Goal: Entertainment & Leisure: Consume media (video, audio)

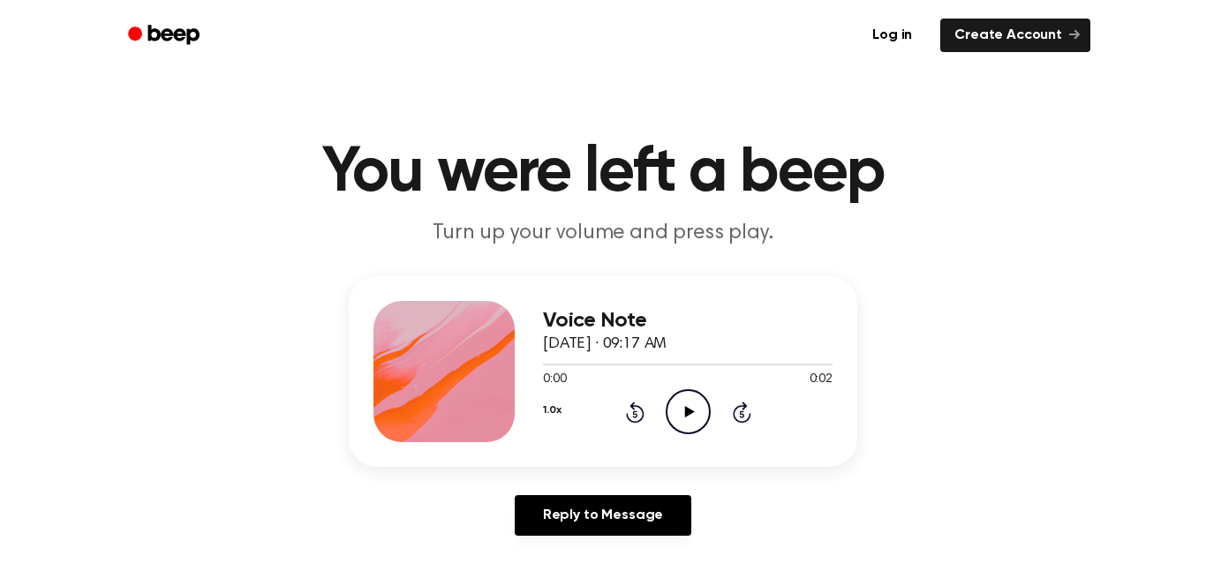
click at [695, 410] on icon "Play Audio" at bounding box center [688, 411] width 45 height 45
drag, startPoint x: 733, startPoint y: 364, endPoint x: 559, endPoint y: 361, distance: 174.0
click at [559, 361] on div at bounding box center [688, 364] width 290 height 14
click at [673, 419] on icon "Play Audio" at bounding box center [688, 411] width 45 height 45
click at [683, 418] on icon "Play Audio" at bounding box center [688, 411] width 45 height 45
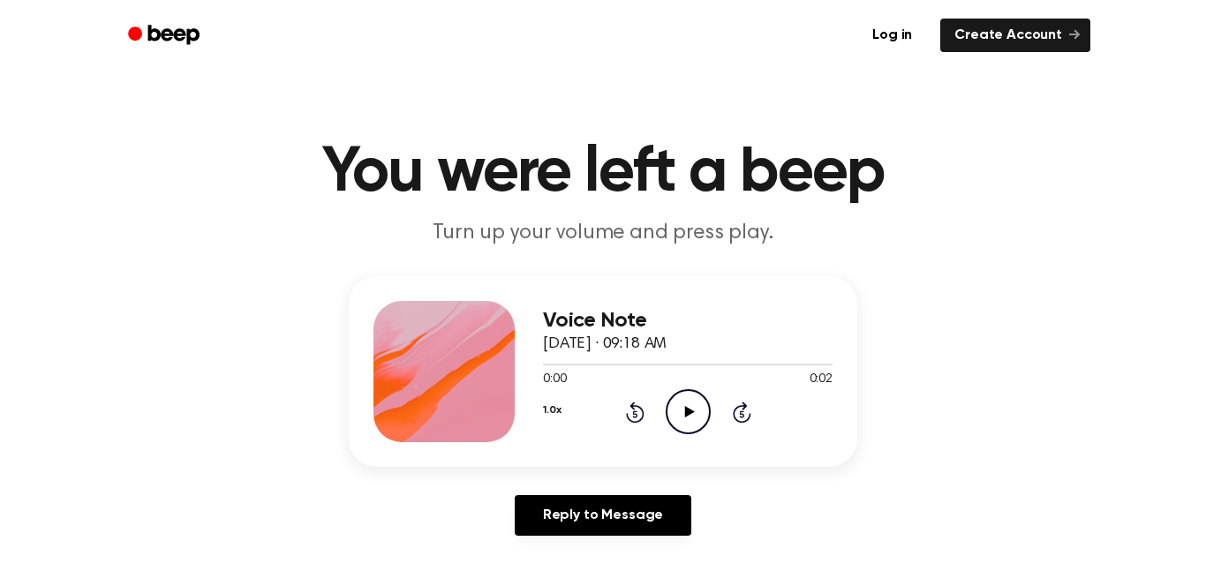
click at [692, 410] on icon "Play Audio" at bounding box center [688, 411] width 45 height 45
click at [684, 389] on icon "Play Audio" at bounding box center [688, 411] width 45 height 45
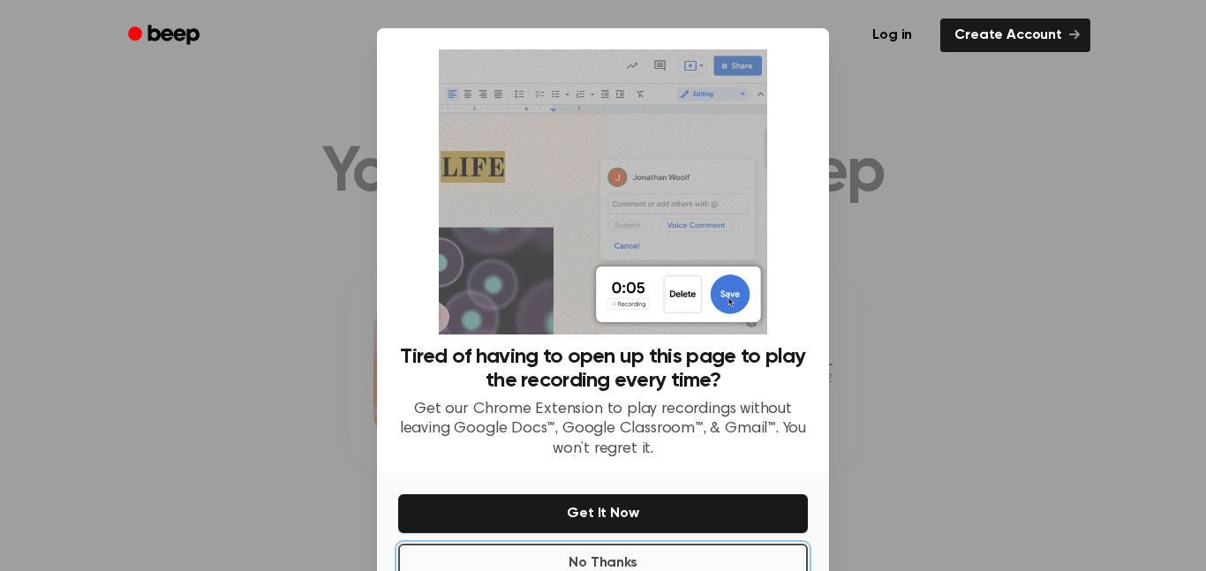
click at [662, 561] on button "No Thanks" at bounding box center [603, 563] width 410 height 39
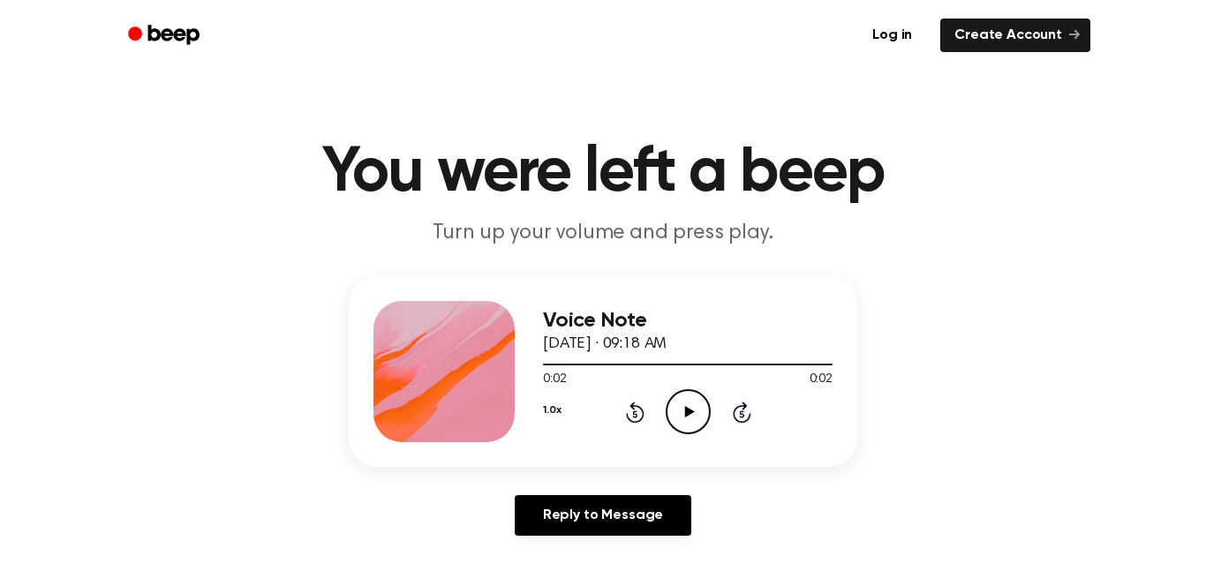
click at [682, 423] on icon "Play Audio" at bounding box center [688, 411] width 45 height 45
click at [672, 424] on icon "Play Audio" at bounding box center [688, 411] width 45 height 45
click at [673, 404] on icon "Play Audio" at bounding box center [688, 411] width 45 height 45
click at [686, 404] on icon "Play Audio" at bounding box center [688, 411] width 45 height 45
click at [689, 416] on icon "Play Audio" at bounding box center [688, 411] width 45 height 45
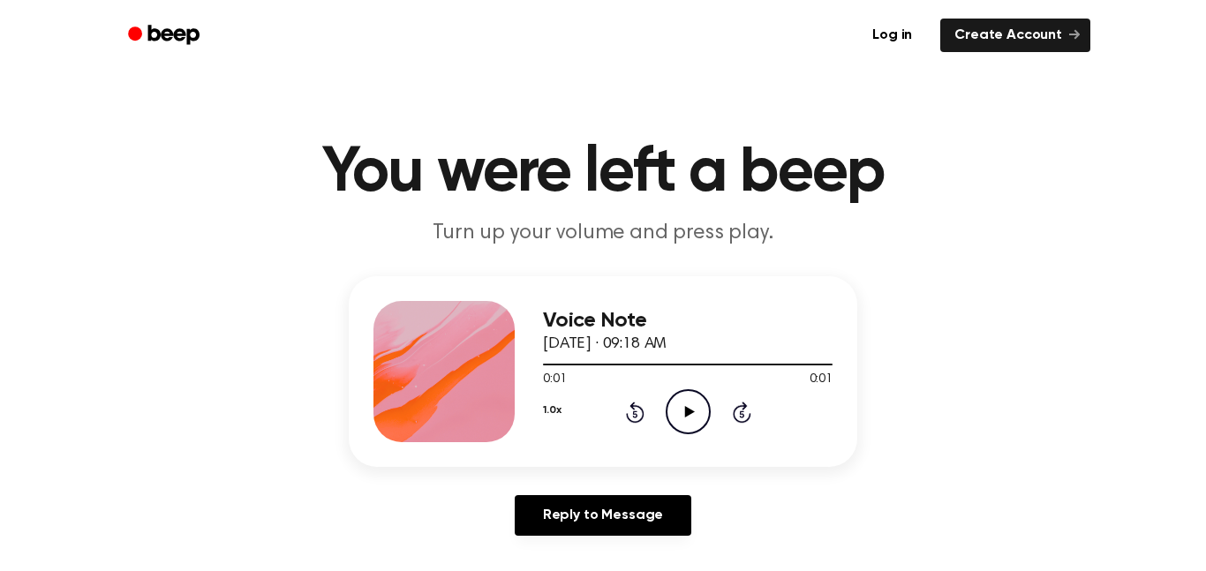
click at [689, 416] on icon "Play Audio" at bounding box center [688, 411] width 45 height 45
click at [698, 406] on icon "Play Audio" at bounding box center [688, 411] width 45 height 45
click at [685, 423] on icon "Play Audio" at bounding box center [688, 411] width 45 height 45
click at [686, 405] on icon "Play Audio" at bounding box center [688, 411] width 45 height 45
click at [678, 400] on icon "Play Audio" at bounding box center [688, 411] width 45 height 45
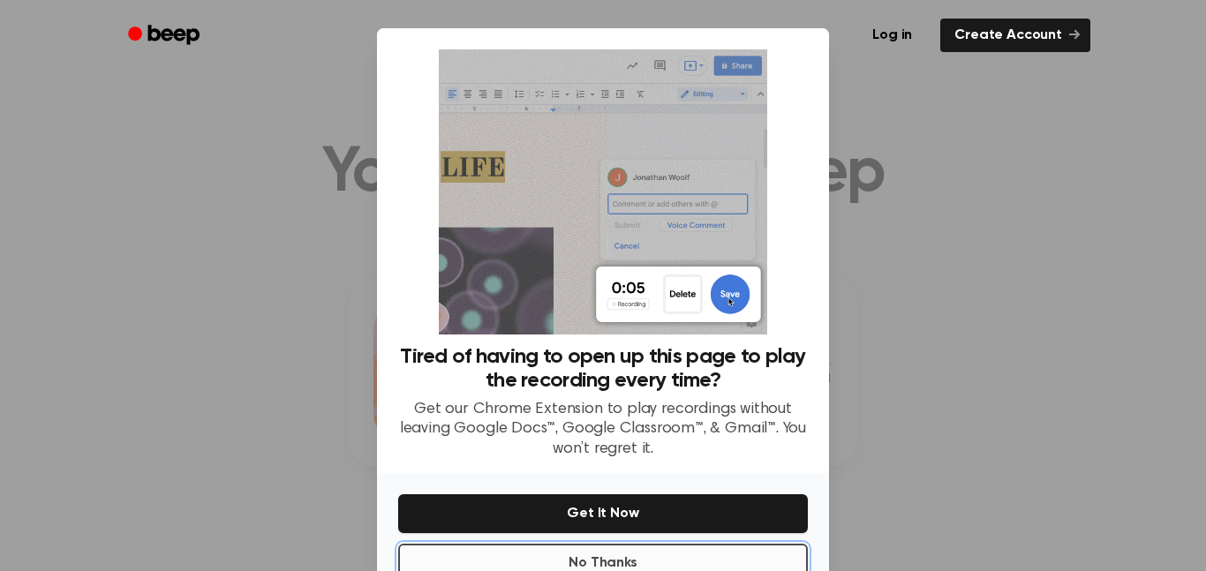
click at [693, 557] on button "No Thanks" at bounding box center [603, 563] width 410 height 39
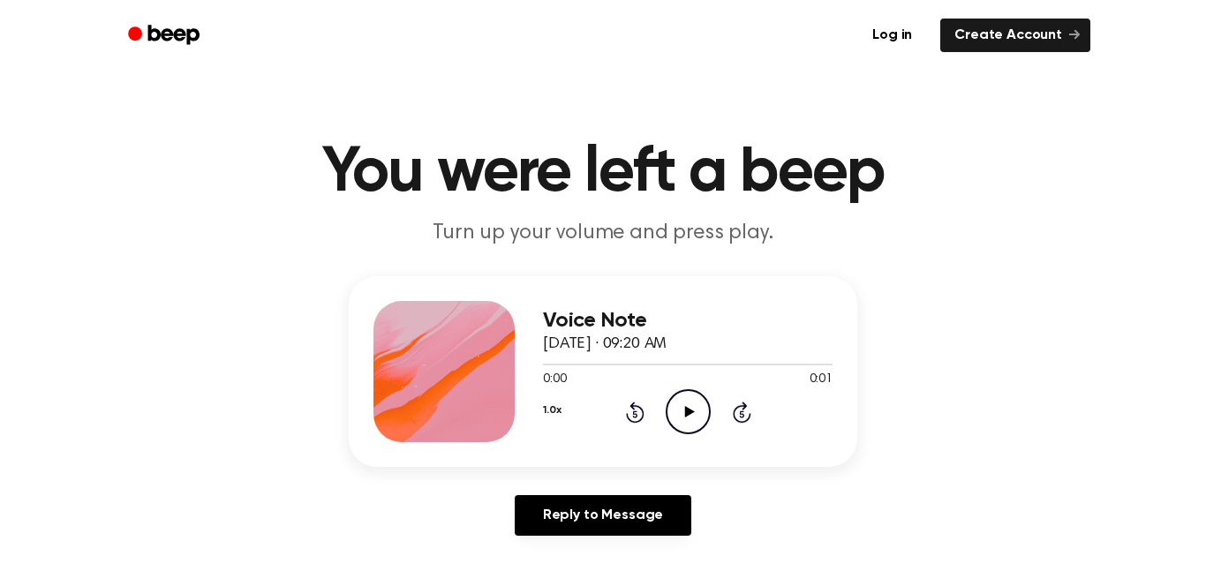
click at [672, 397] on circle at bounding box center [688, 411] width 43 height 43
click at [685, 412] on icon at bounding box center [689, 411] width 10 height 11
click at [711, 416] on div "1.0x Rewind 5 seconds Play Audio Skip 5 seconds" at bounding box center [688, 411] width 290 height 45
click at [699, 414] on icon "Play Audio" at bounding box center [688, 411] width 45 height 45
click at [680, 403] on icon "Play Audio" at bounding box center [688, 411] width 45 height 45
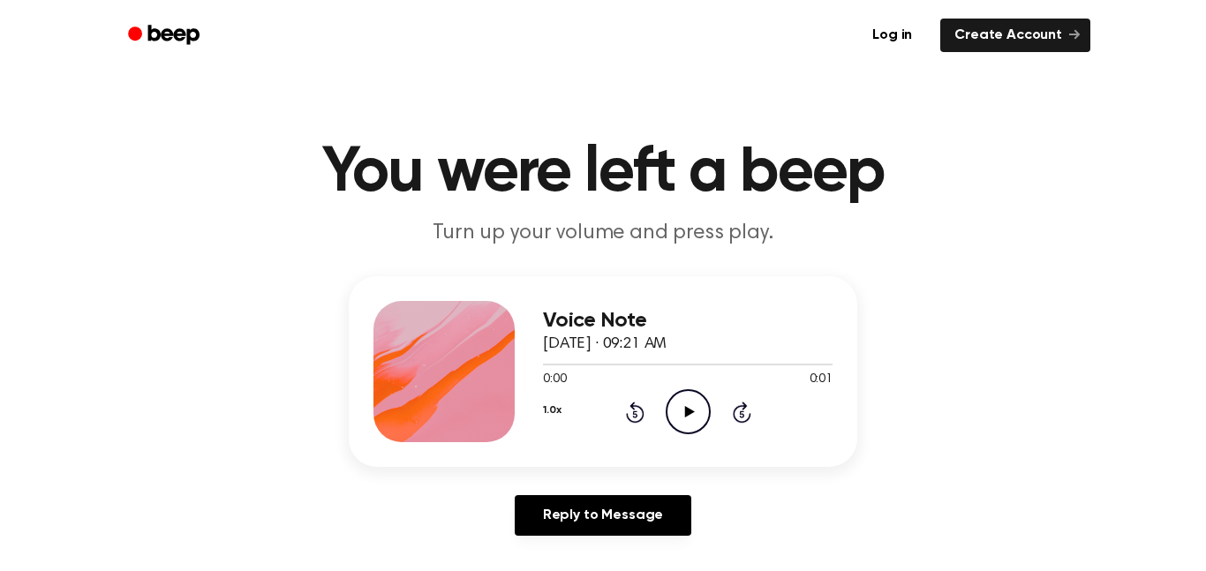
click at [686, 399] on icon "Play Audio" at bounding box center [688, 411] width 45 height 45
click at [682, 405] on icon "Play Audio" at bounding box center [688, 411] width 45 height 45
click at [694, 405] on icon "Play Audio" at bounding box center [688, 411] width 45 height 45
click at [673, 420] on icon "Play Audio" at bounding box center [688, 411] width 45 height 45
click at [687, 404] on icon "Play Audio" at bounding box center [688, 411] width 45 height 45
